Goal: Task Accomplishment & Management: Complete application form

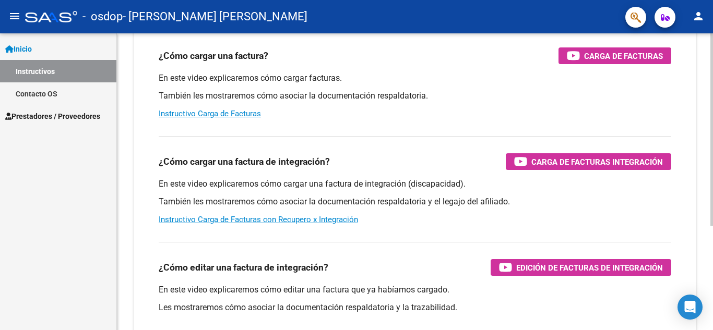
scroll to position [161, 0]
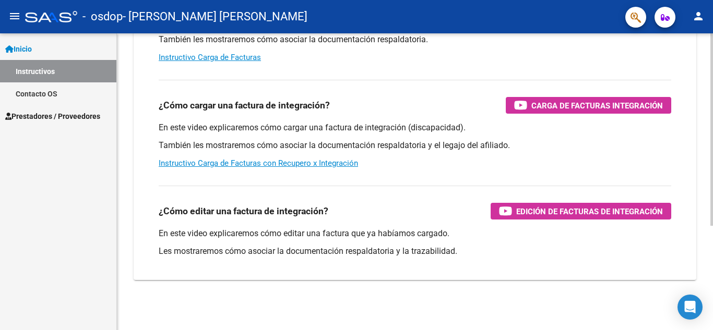
drag, startPoint x: 252, startPoint y: 164, endPoint x: 233, endPoint y: 176, distance: 23.4
click at [233, 176] on div "¿Cómo cargar una factura de integración? Carga de Facturas Integración En este …" at bounding box center [414, 124] width 537 height 106
click at [282, 189] on div "¿Cómo editar una factura de integración? Edición de Facturas de integración En …" at bounding box center [414, 224] width 537 height 94
drag, startPoint x: 712, startPoint y: 155, endPoint x: 712, endPoint y: 164, distance: 8.9
click at [712, 164] on div at bounding box center [712, 165] width 1 height 330
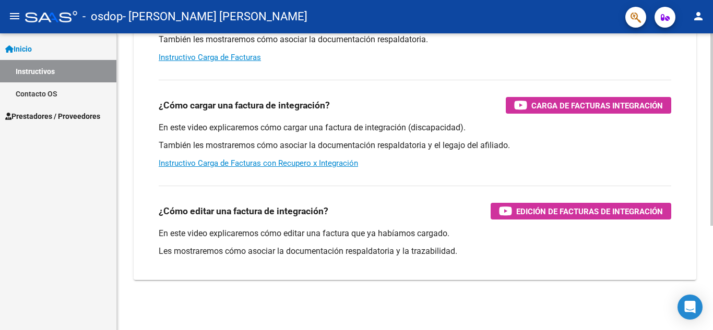
click at [712, 173] on html "menu - osdop - JARSZEWSKI [PERSON_NAME] person Inicio Instructivos Contacto OS …" at bounding box center [356, 165] width 713 height 330
drag, startPoint x: 532, startPoint y: 104, endPoint x: 622, endPoint y: 104, distance: 90.2
click at [622, 104] on span "Carga de Facturas Integración" at bounding box center [596, 105] width 131 height 13
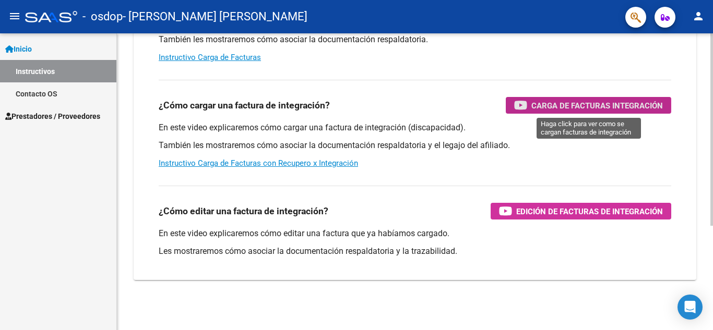
click at [518, 106] on icon "button" at bounding box center [520, 105] width 13 height 12
click at [52, 119] on span "Prestadores / Proveedores" at bounding box center [52, 116] width 95 height 11
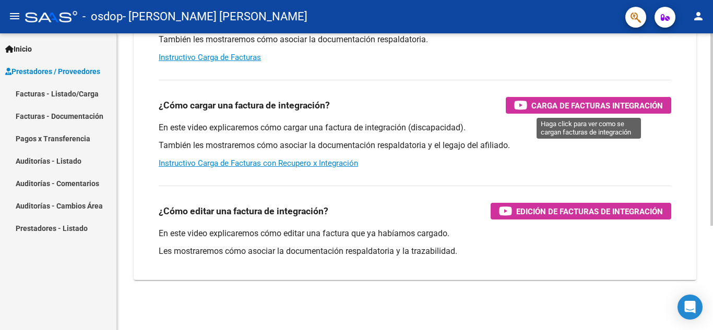
click at [563, 104] on span "Carga de Facturas Integración" at bounding box center [596, 105] width 131 height 13
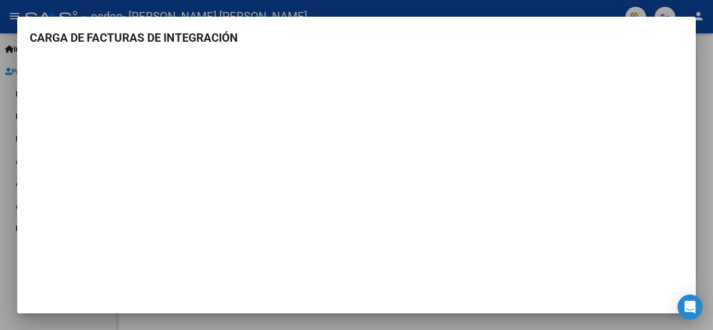
click at [247, 7] on div at bounding box center [356, 165] width 713 height 330
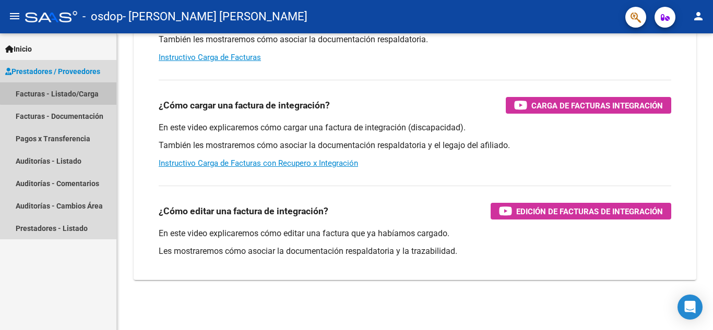
click at [79, 88] on link "Facturas - Listado/Carga" at bounding box center [58, 93] width 116 height 22
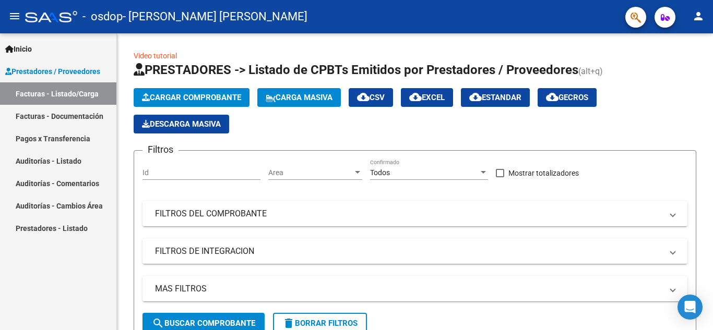
click at [65, 117] on link "Facturas - Documentación" at bounding box center [58, 116] width 116 height 22
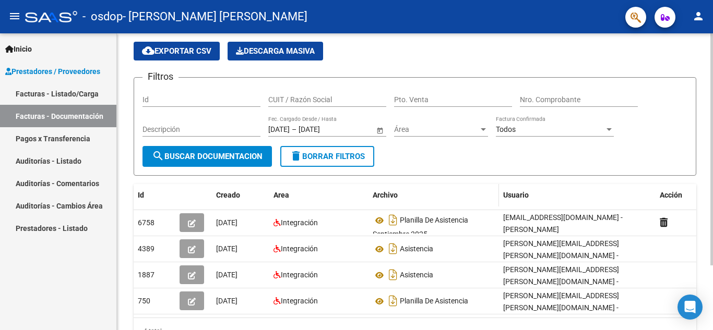
scroll to position [52, 0]
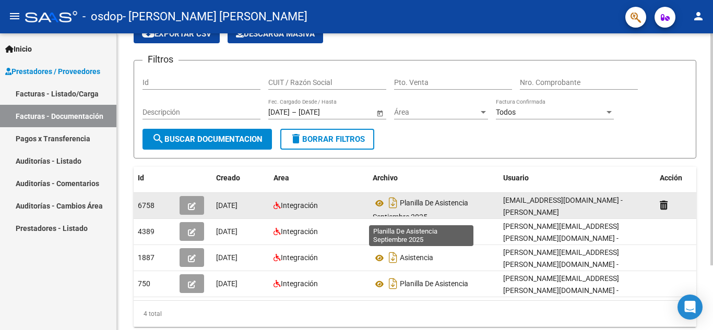
click at [414, 203] on span "Planilla De Asistencia Septiembre 2025" at bounding box center [419, 210] width 95 height 22
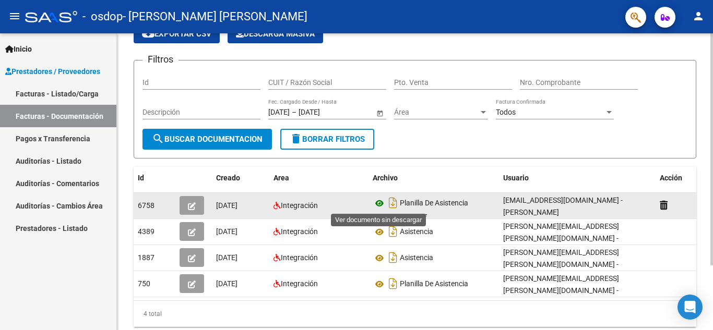
click at [381, 201] on icon at bounding box center [379, 203] width 14 height 13
click at [192, 207] on icon "button" at bounding box center [192, 206] width 8 height 8
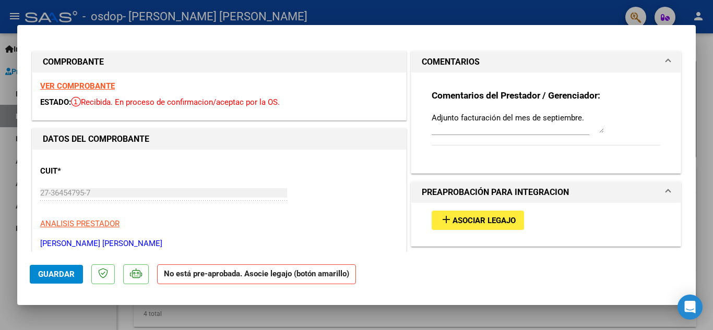
scroll to position [46, 0]
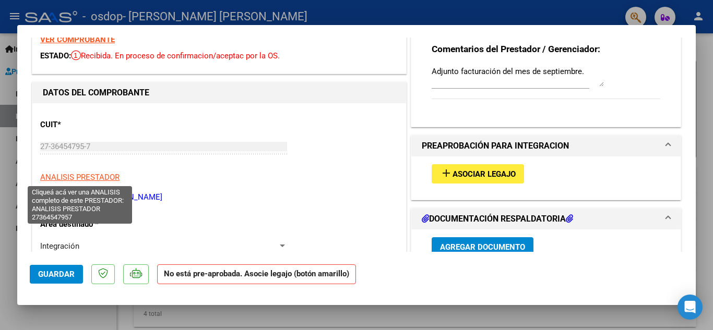
click at [113, 173] on span "ANALISIS PRESTADOR" at bounding box center [79, 177] width 79 height 9
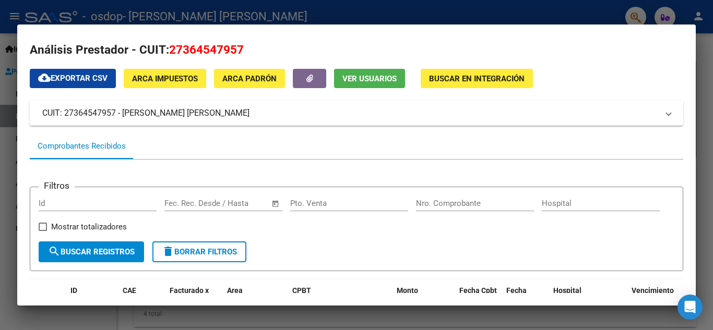
scroll to position [0, 0]
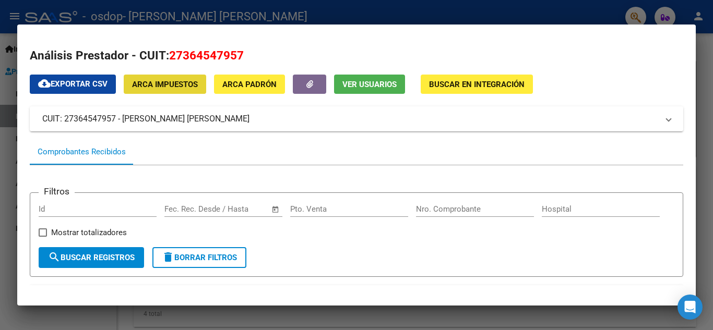
click at [177, 85] on span "ARCA Impuestos" at bounding box center [165, 84] width 66 height 9
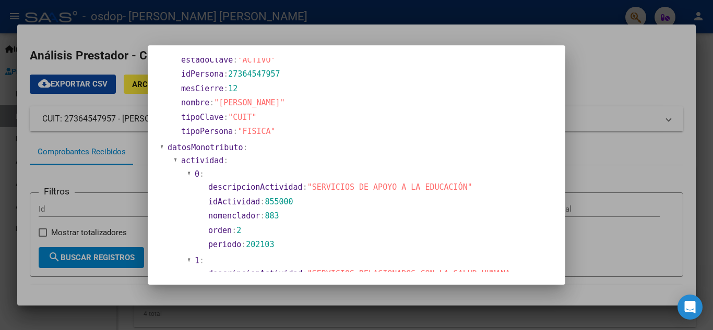
scroll to position [560, 0]
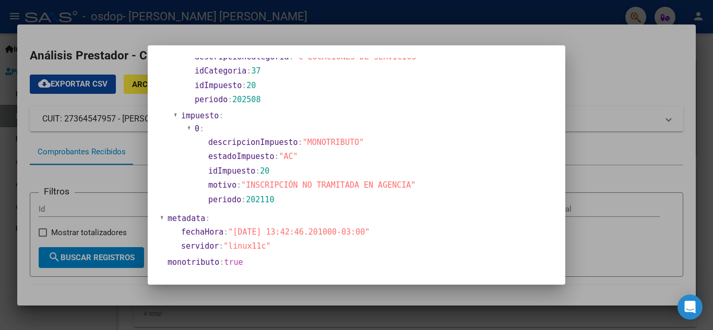
click at [597, 71] on div at bounding box center [356, 165] width 713 height 330
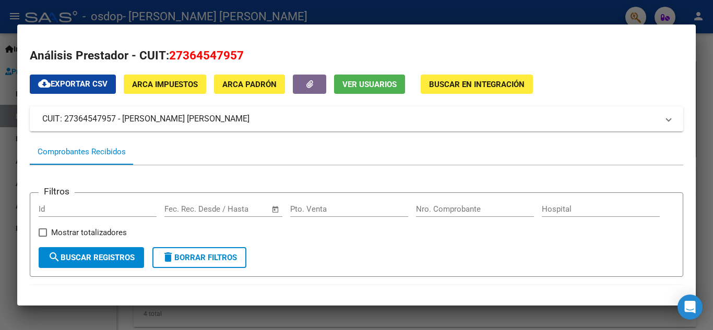
click at [245, 86] on span "ARCA Padrón" at bounding box center [249, 84] width 54 height 9
click at [458, 87] on span "Buscar en Integración" at bounding box center [476, 84] width 95 height 9
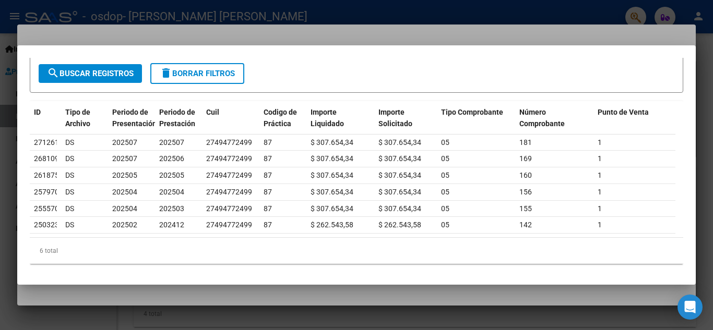
scroll to position [0, 0]
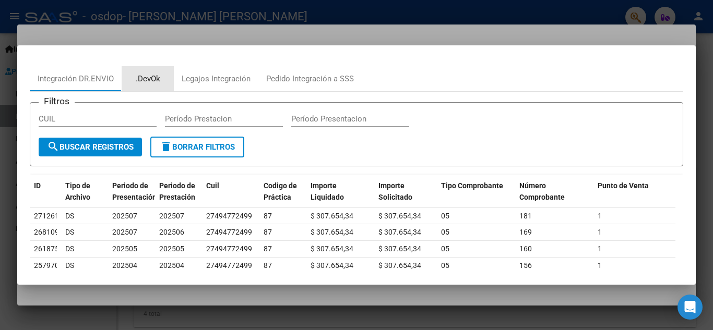
click at [153, 81] on div ".DevOk" at bounding box center [148, 79] width 25 height 12
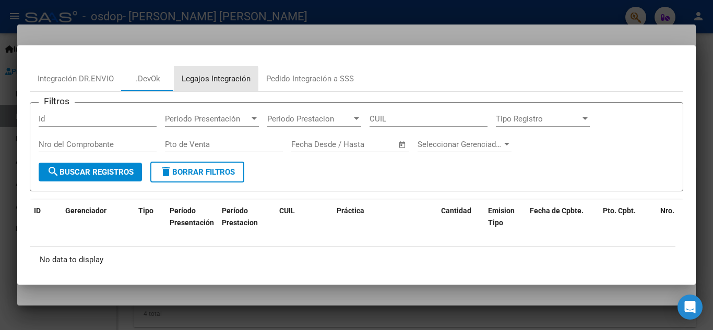
click at [185, 83] on div "Legajos Integración" at bounding box center [216, 79] width 69 height 12
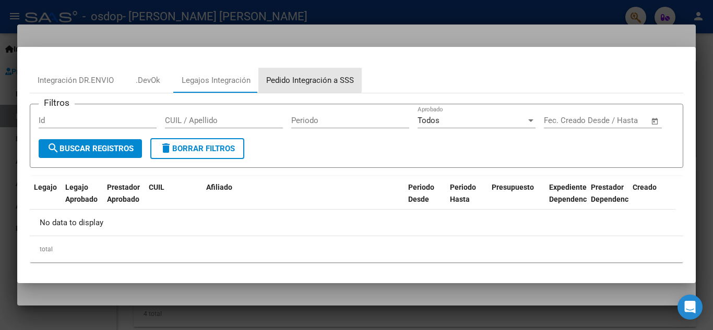
click at [288, 75] on div "Pedido Integración a SSS" at bounding box center [310, 81] width 88 height 12
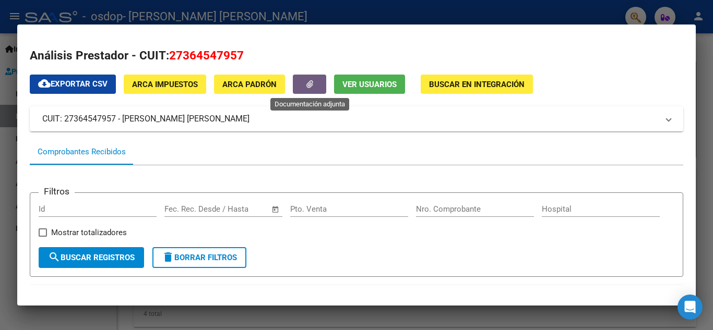
click at [314, 83] on button "button" at bounding box center [309, 84] width 33 height 19
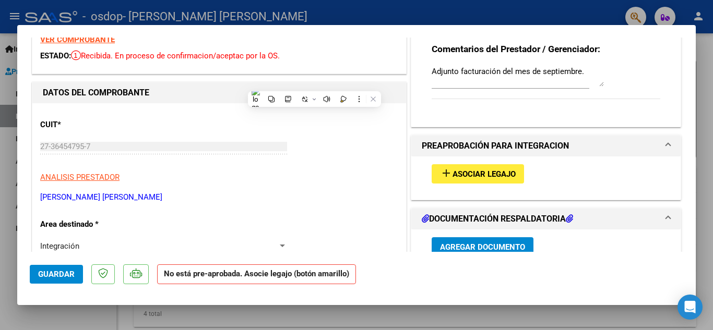
type input "$ 0,00"
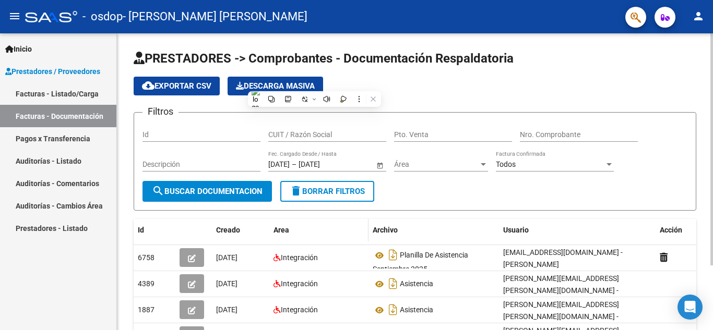
scroll to position [52, 0]
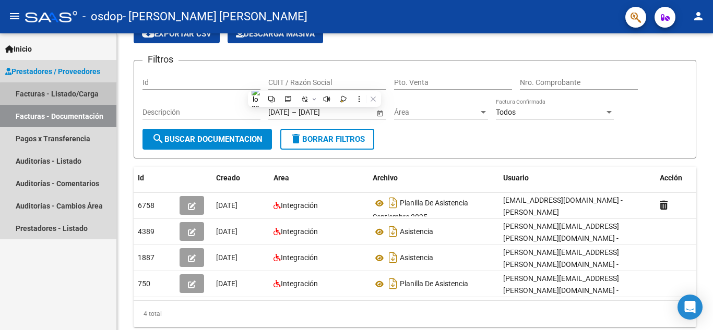
click at [63, 96] on link "Facturas - Listado/Carga" at bounding box center [58, 93] width 116 height 22
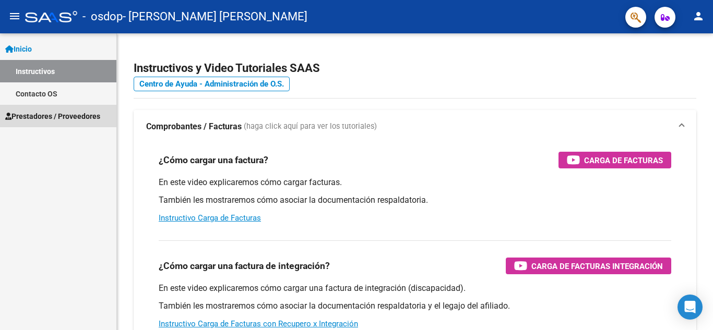
click at [58, 126] on link "Prestadores / Proveedores" at bounding box center [58, 116] width 116 height 22
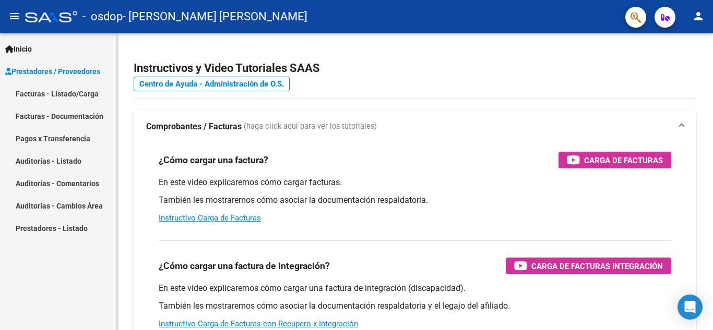
click at [68, 93] on link "Facturas - Listado/Carga" at bounding box center [58, 93] width 116 height 22
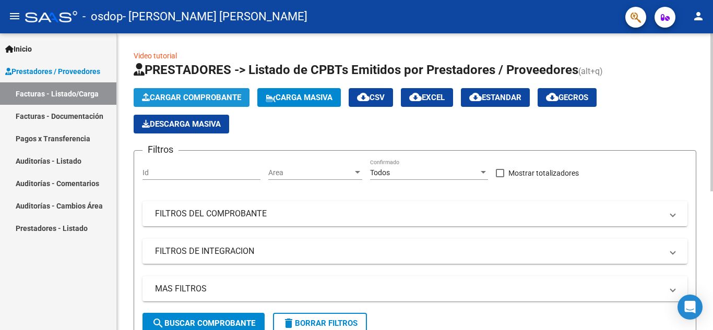
click at [214, 94] on span "Cargar Comprobante" at bounding box center [191, 97] width 99 height 9
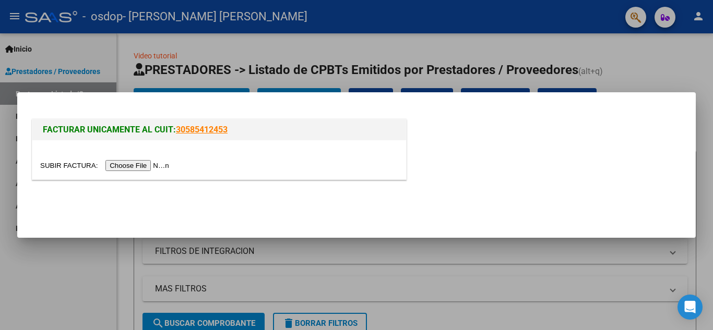
click at [144, 164] on input "file" at bounding box center [106, 165] width 132 height 11
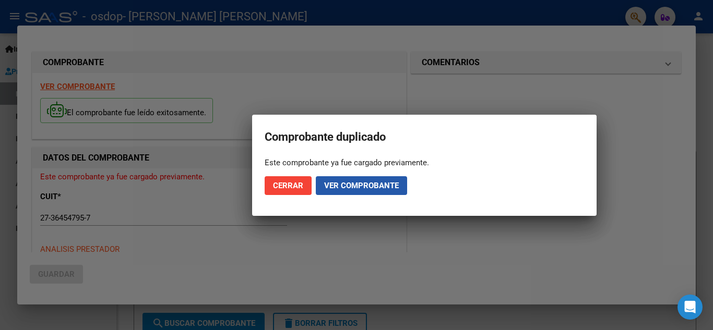
click at [333, 182] on span "Ver comprobante" at bounding box center [361, 185] width 75 height 9
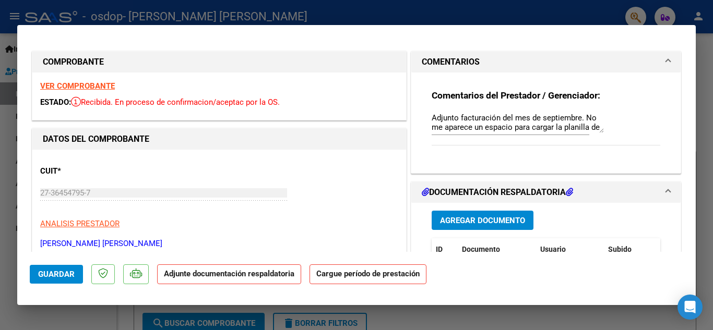
click at [466, 188] on h1 "DOCUMENTACIÓN RESPALDATORIA" at bounding box center [496, 192] width 151 height 13
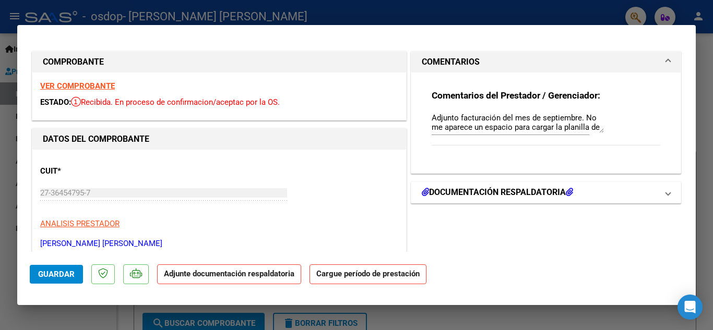
click at [466, 188] on h1 "DOCUMENTACIÓN RESPALDATORIA" at bounding box center [496, 192] width 151 height 13
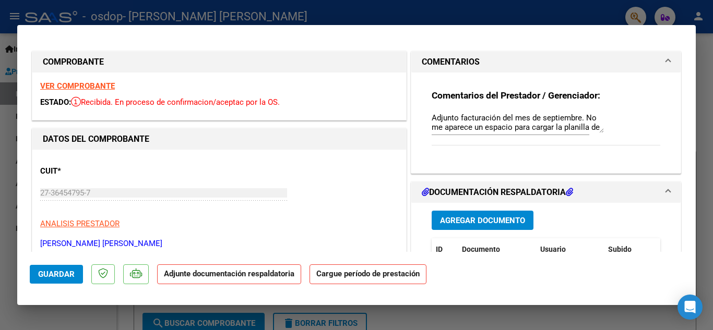
click at [468, 220] on span "Agregar Documento" at bounding box center [482, 220] width 85 height 9
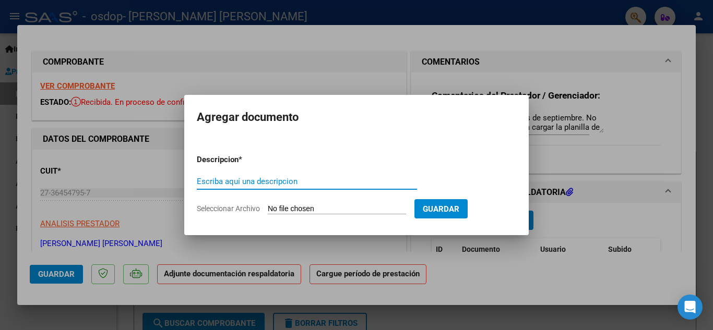
click at [285, 206] on input "Seleccionar Archivo" at bounding box center [337, 209] width 138 height 10
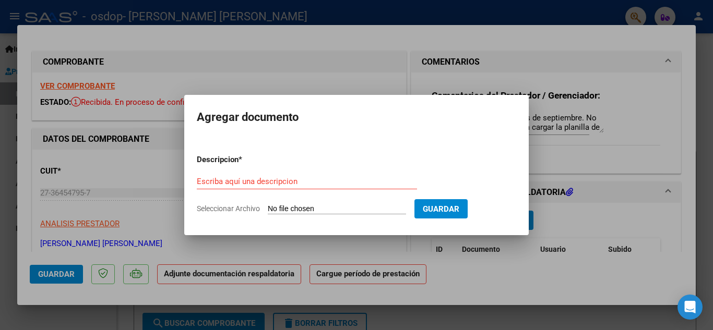
type input "C:\fakepath\PLANILLA DE ASISTENCIA SEPTIEMBRE 2025 MEDINA VICTORIA .pdf"
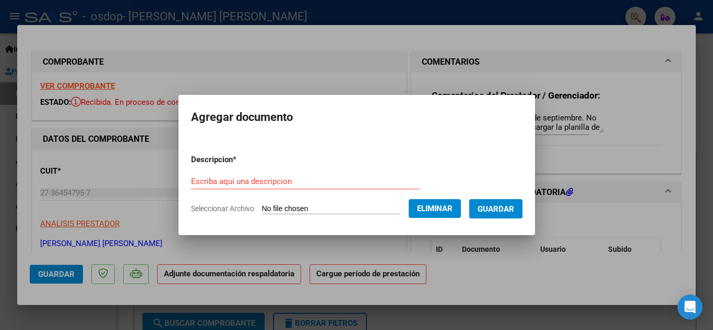
click at [287, 185] on input "Escriba aquí una descripcion" at bounding box center [305, 181] width 228 height 9
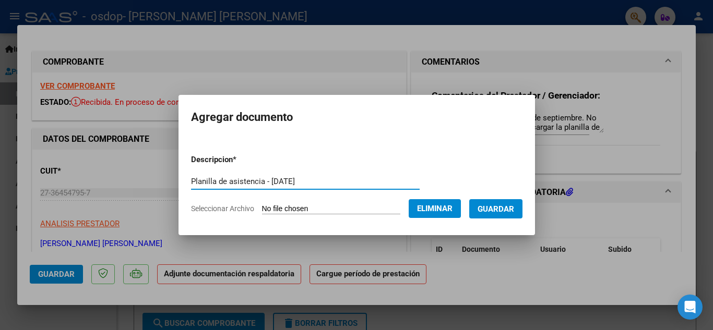
type input "Planilla de asistencia - septiembre 2025"
click at [514, 204] on span "Guardar" at bounding box center [495, 208] width 37 height 9
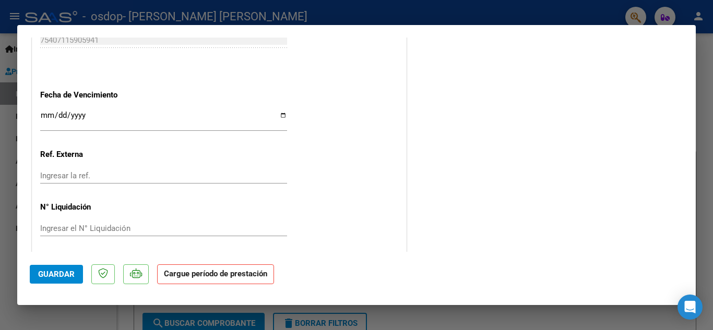
scroll to position [681, 0]
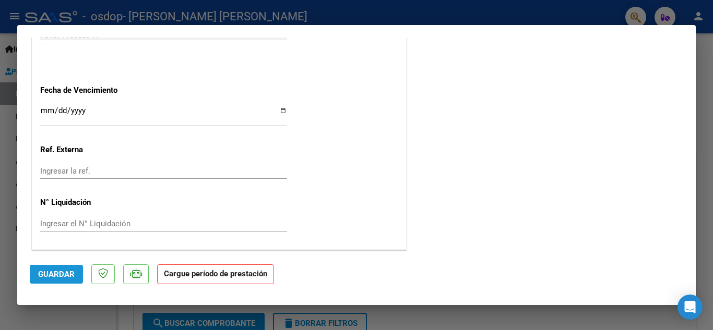
click at [50, 275] on span "Guardar" at bounding box center [56, 274] width 37 height 9
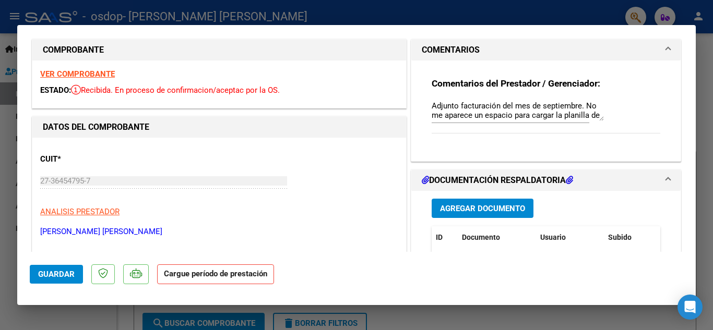
scroll to position [24, 0]
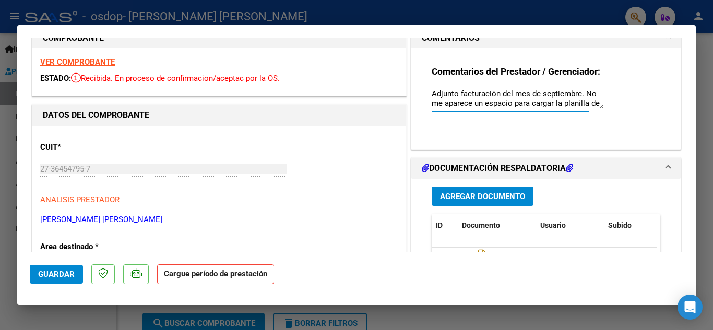
click at [563, 100] on textarea "Adjunto facturación del mes de septiembre. No me aparece un espacio para cargar…" at bounding box center [517, 98] width 172 height 21
drag, startPoint x: 584, startPoint y: 93, endPoint x: 587, endPoint y: 108, distance: 15.4
click at [587, 108] on div "Adjunto facturación del mes de septiembre. No me aparece un espacio para cargar…" at bounding box center [517, 98] width 172 height 25
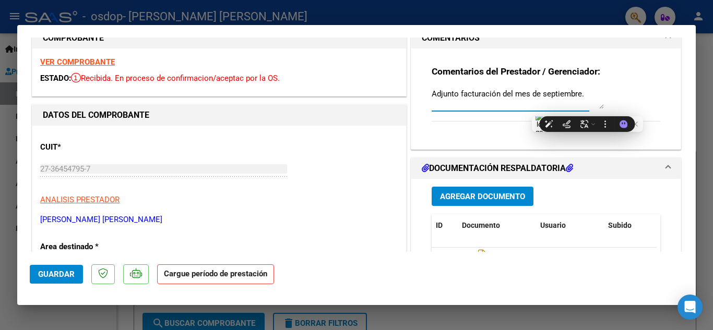
scroll to position [0, 0]
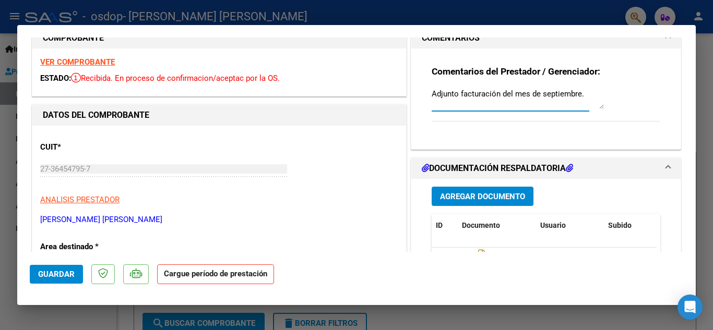
type textarea "Adjunto facturación del mes de septiembre."
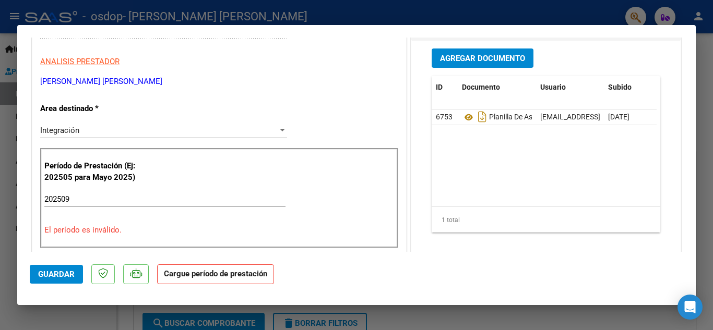
scroll to position [177, 0]
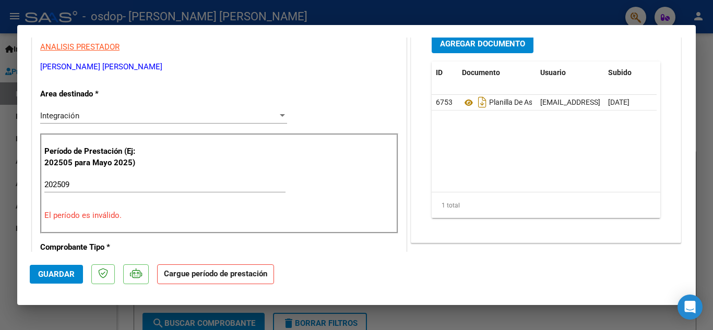
click at [89, 180] on input "202509" at bounding box center [164, 184] width 241 height 9
type input "2"
type input "202509"
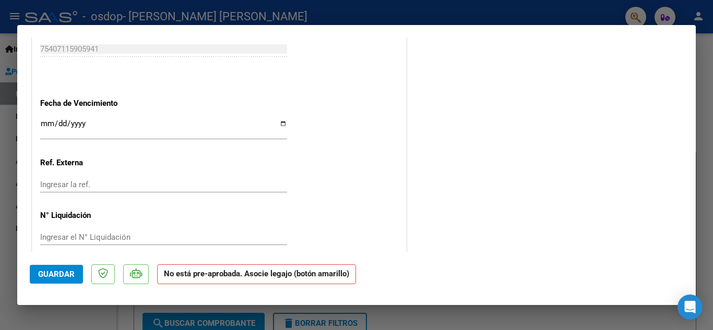
scroll to position [654, 0]
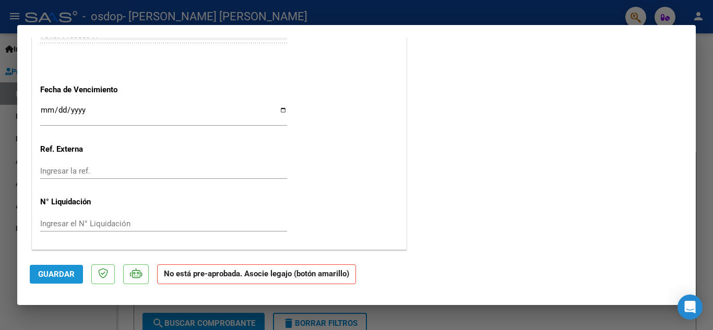
click at [66, 276] on span "Guardar" at bounding box center [56, 274] width 37 height 9
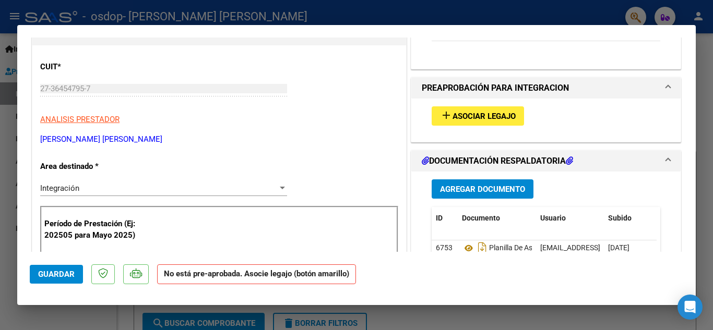
scroll to position [0, 0]
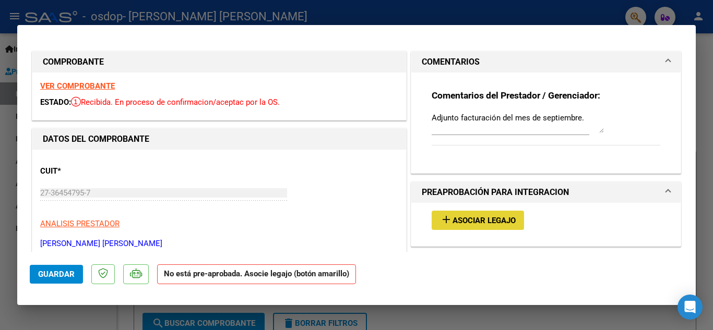
click at [474, 220] on span "Asociar Legajo" at bounding box center [483, 220] width 63 height 9
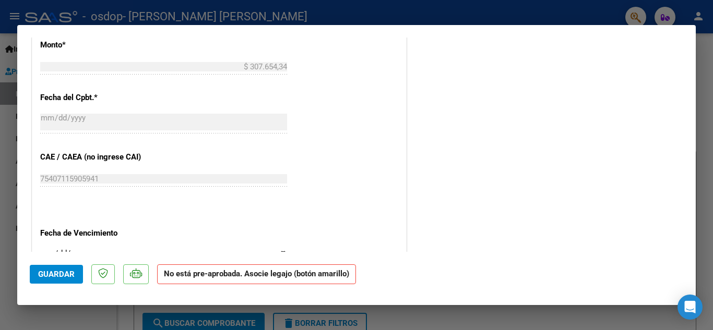
scroll to position [654, 0]
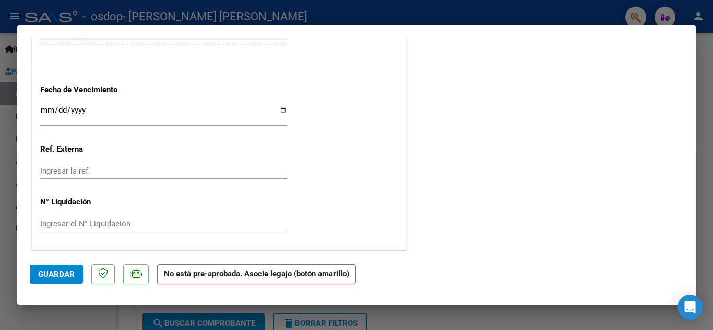
type input "$ 0,00"
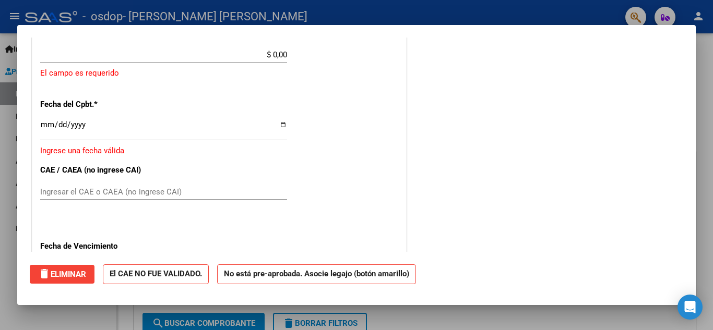
scroll to position [672, 0]
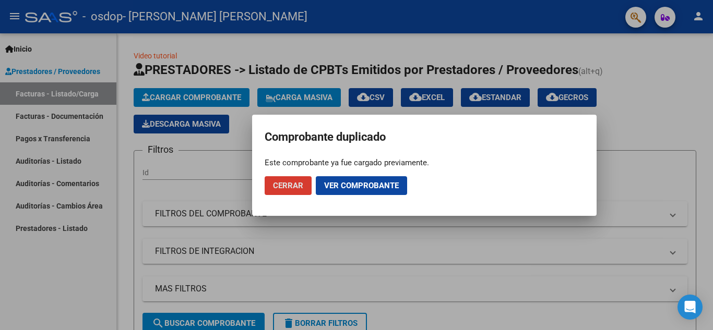
click at [296, 185] on span "Cerrar" at bounding box center [288, 185] width 30 height 9
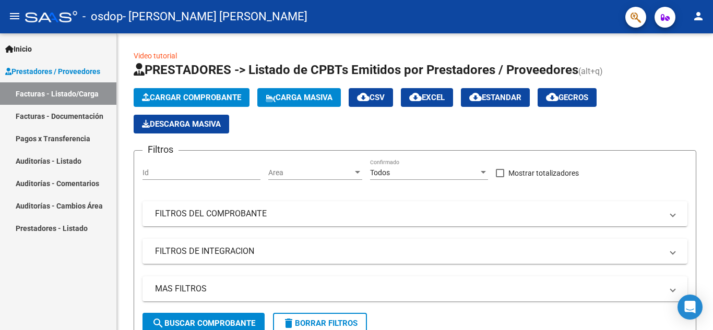
click at [43, 116] on link "Facturas - Documentación" at bounding box center [58, 116] width 116 height 22
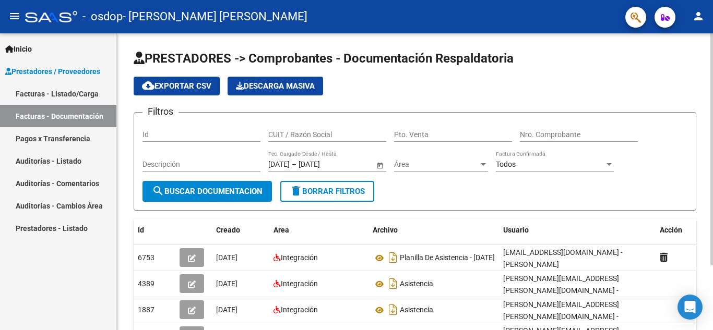
drag, startPoint x: 712, startPoint y: 128, endPoint x: 600, endPoint y: 211, distance: 139.4
click at [711, 151] on html "menu - osdop - JARSZEWSKI PAULA FABIANA person Inicio Instructivos Contacto OS …" at bounding box center [356, 165] width 713 height 330
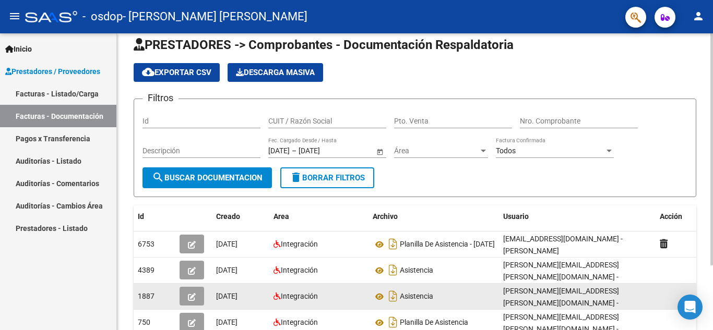
scroll to position [52, 0]
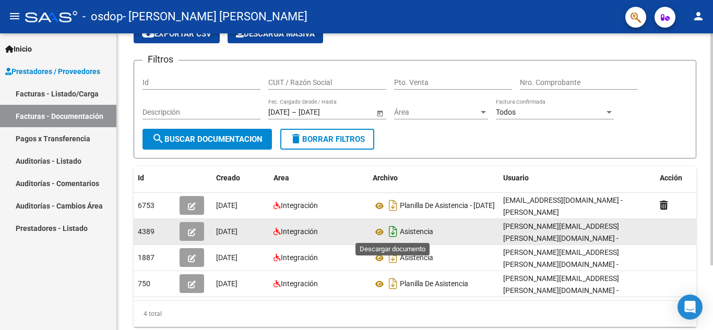
click at [395, 231] on icon "Descargar documento" at bounding box center [393, 231] width 14 height 17
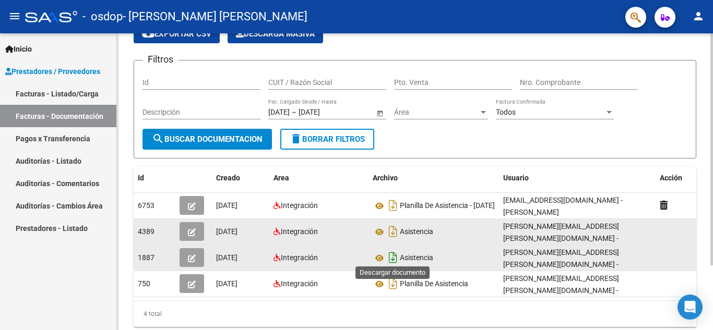
click at [393, 258] on icon "Descargar documento" at bounding box center [393, 257] width 14 height 17
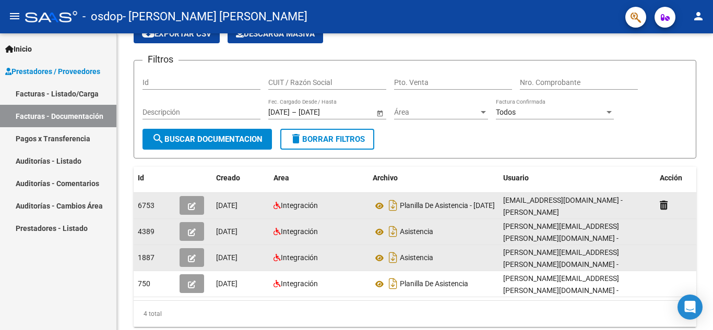
scroll to position [0, 0]
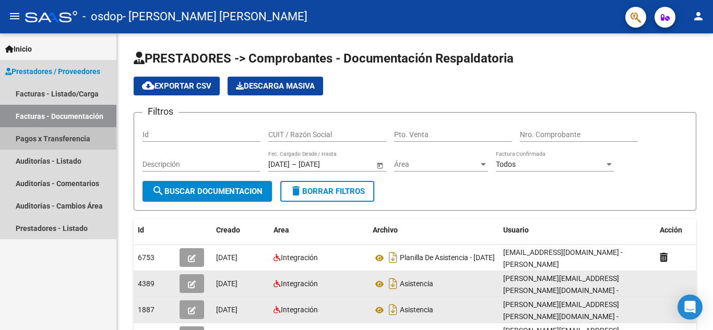
click at [54, 140] on link "Pagos x Transferencia" at bounding box center [58, 138] width 116 height 22
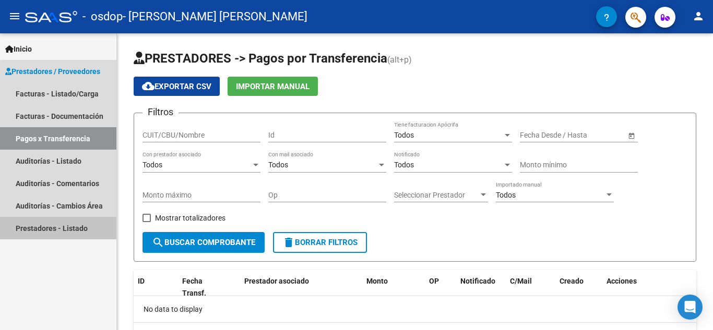
click at [70, 233] on link "Prestadores - Listado" at bounding box center [58, 228] width 116 height 22
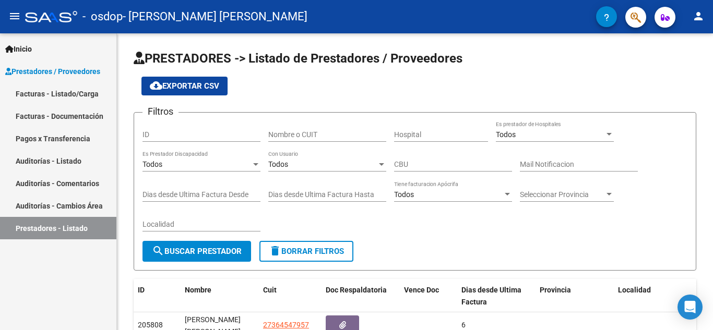
click at [53, 69] on span "Prestadores / Proveedores" at bounding box center [52, 71] width 95 height 11
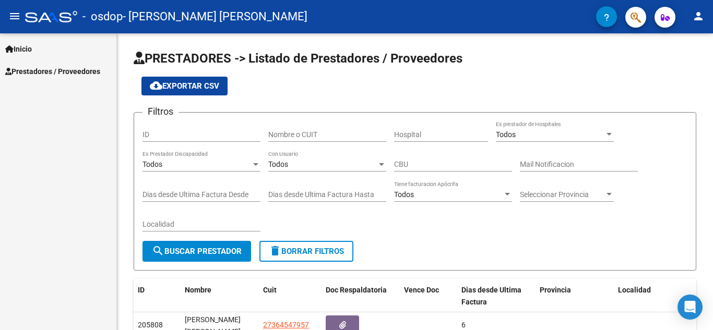
click at [47, 69] on span "Prestadores / Proveedores" at bounding box center [52, 71] width 95 height 11
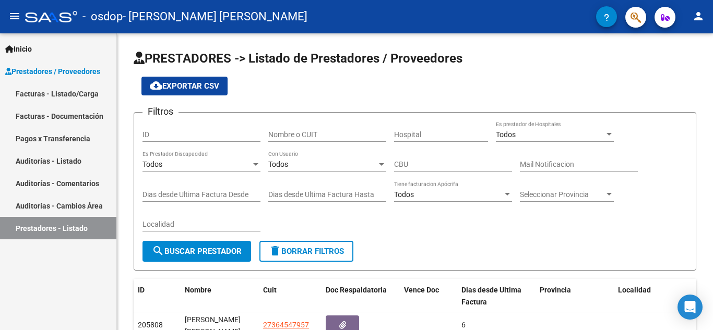
click at [47, 92] on link "Facturas - Listado/Carga" at bounding box center [58, 93] width 116 height 22
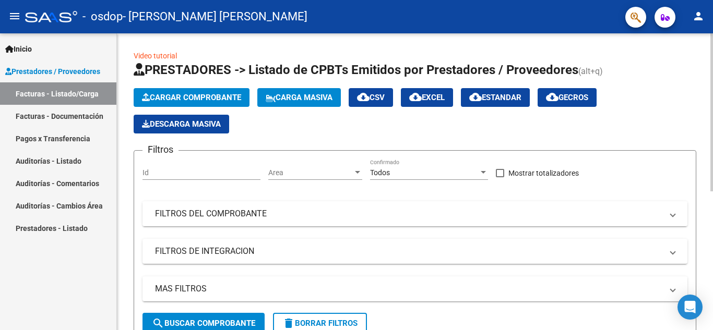
click at [201, 218] on mat-panel-title "FILTROS DEL COMPROBANTE" at bounding box center [408, 213] width 507 height 11
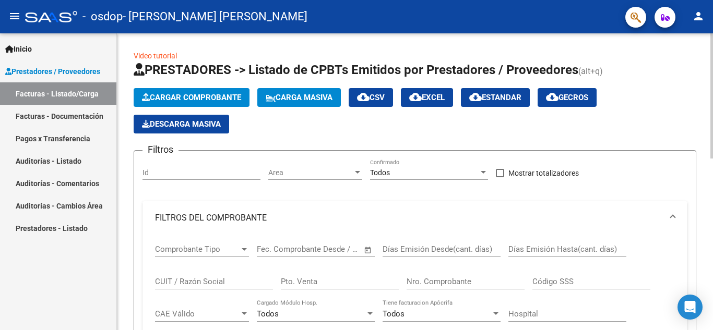
click at [201, 218] on mat-panel-title "FILTROS DEL COMPROBANTE" at bounding box center [408, 217] width 507 height 11
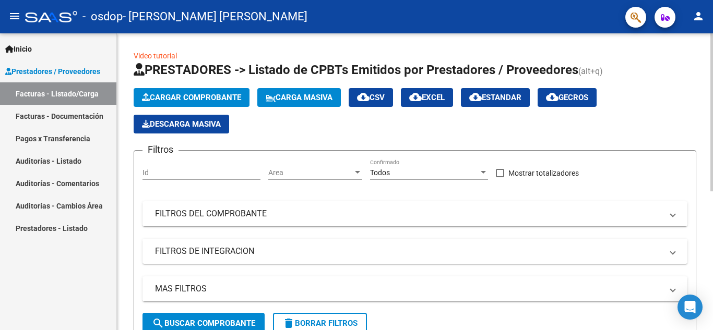
click at [215, 255] on mat-panel-title "FILTROS DE INTEGRACION" at bounding box center [408, 251] width 507 height 11
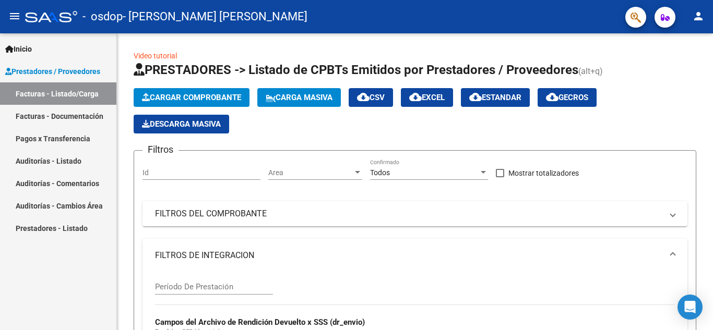
drag, startPoint x: 712, startPoint y: 83, endPoint x: 712, endPoint y: 153, distance: 70.4
click at [712, 153] on div "Arrastra aquí para enviar a Sider Hola, ¿En qué puedo ayudarte hoy? Chat en Pan…" at bounding box center [712, 165] width 1 height 330
drag, startPoint x: 712, startPoint y: 124, endPoint x: 712, endPoint y: 177, distance: 53.2
click at [712, 177] on div "Arrastra aquí para enviar a Sider Hola, ¿En qué puedo ayudarte hoy? Chat en Pan…" at bounding box center [712, 165] width 1 height 330
click at [712, 181] on div "Arrastra aquí para enviar a Sider Hola, ¿En qué puedo ayudarte hoy? Chat en Pan…" at bounding box center [712, 165] width 1 height 330
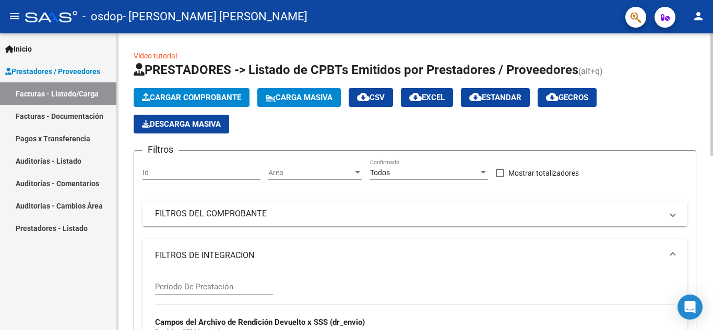
click at [711, 187] on html "menu - osdop - JARSZEWSKI PAULA FABIANA person Inicio Instructivos Contacto OS …" at bounding box center [356, 165] width 713 height 330
click at [712, 166] on div "Arrastra aquí para enviar a Sider Hola, ¿En qué puedo ayudarte hoy? Chat en Pan…" at bounding box center [712, 165] width 1 height 330
drag, startPoint x: 712, startPoint y: 137, endPoint x: 711, endPoint y: 190, distance: 53.7
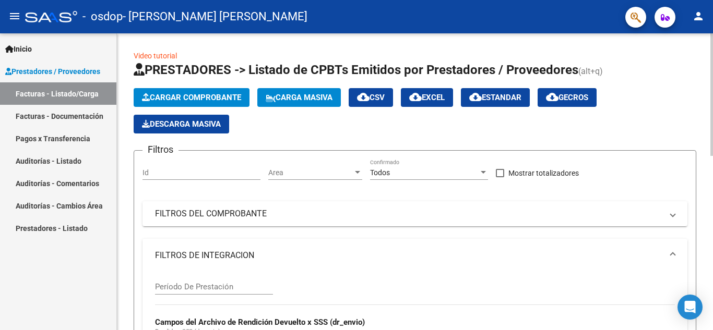
click at [712, 190] on div "Arrastra aquí para enviar a Sider Hola, ¿En qué puedo ayudarte hoy? Chat en Pan…" at bounding box center [712, 165] width 1 height 330
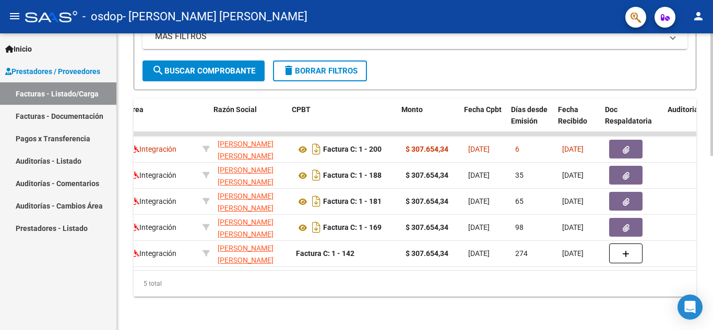
scroll to position [0, 215]
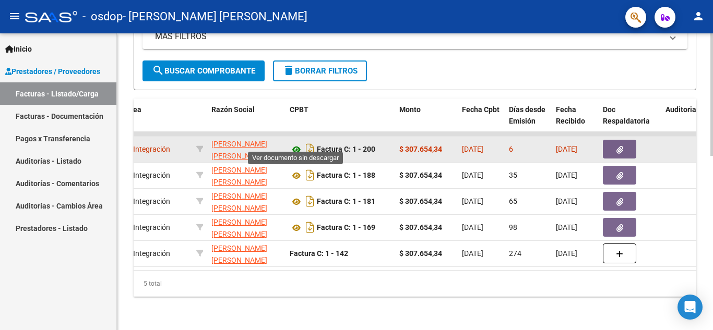
click at [296, 144] on icon at bounding box center [296, 149] width 14 height 13
click at [613, 141] on button "button" at bounding box center [618, 149] width 33 height 19
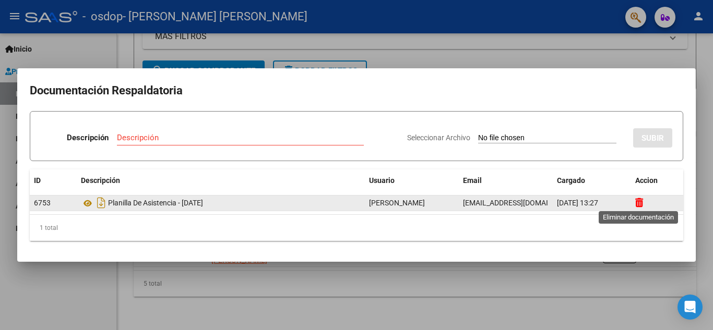
click at [638, 202] on icon at bounding box center [639, 203] width 8 height 10
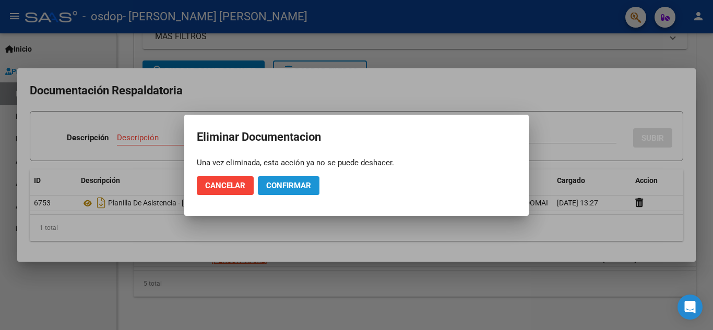
click at [282, 187] on span "Confirmar" at bounding box center [288, 185] width 45 height 9
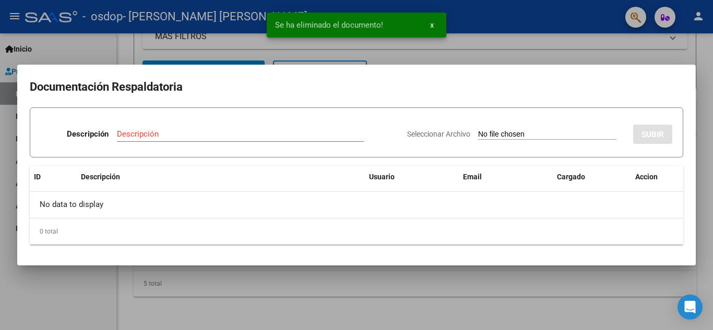
click at [154, 126] on div "Descripción" at bounding box center [240, 134] width 247 height 16
click at [493, 131] on input "Seleccionar Archivo" at bounding box center [547, 135] width 138 height 10
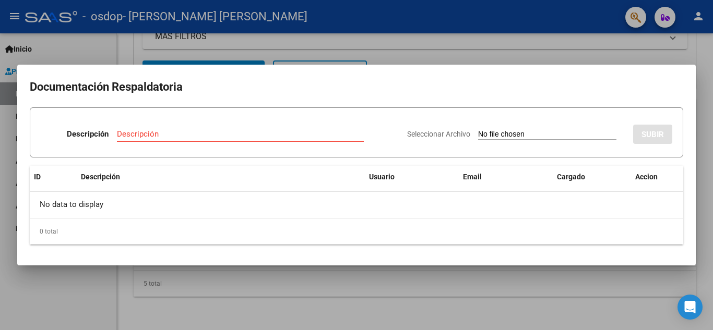
drag, startPoint x: 553, startPoint y: 132, endPoint x: 544, endPoint y: 132, distance: 9.4
click at [553, 132] on input "Seleccionar Archivo" at bounding box center [547, 135] width 138 height 10
type input "C:\fakepath\PLANILLA DE ASISTENCIA SEPTIEMBRE 2025 VICTORIA MEDINA.pdf"
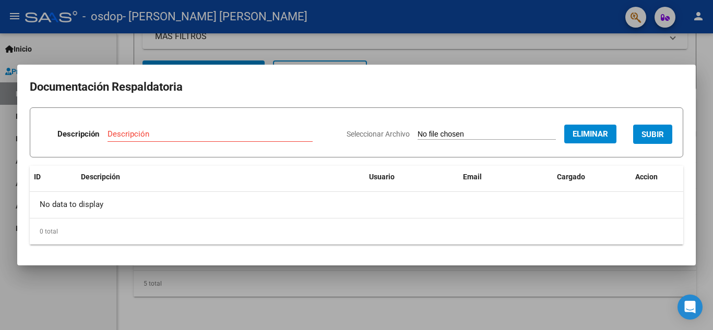
click at [175, 138] on input "Descripción" at bounding box center [209, 133] width 205 height 9
type input "Planilla de asistencia septiembre 2025"
click at [646, 135] on span "SUBIR" at bounding box center [652, 134] width 22 height 9
